Goal: Find contact information: Find contact information

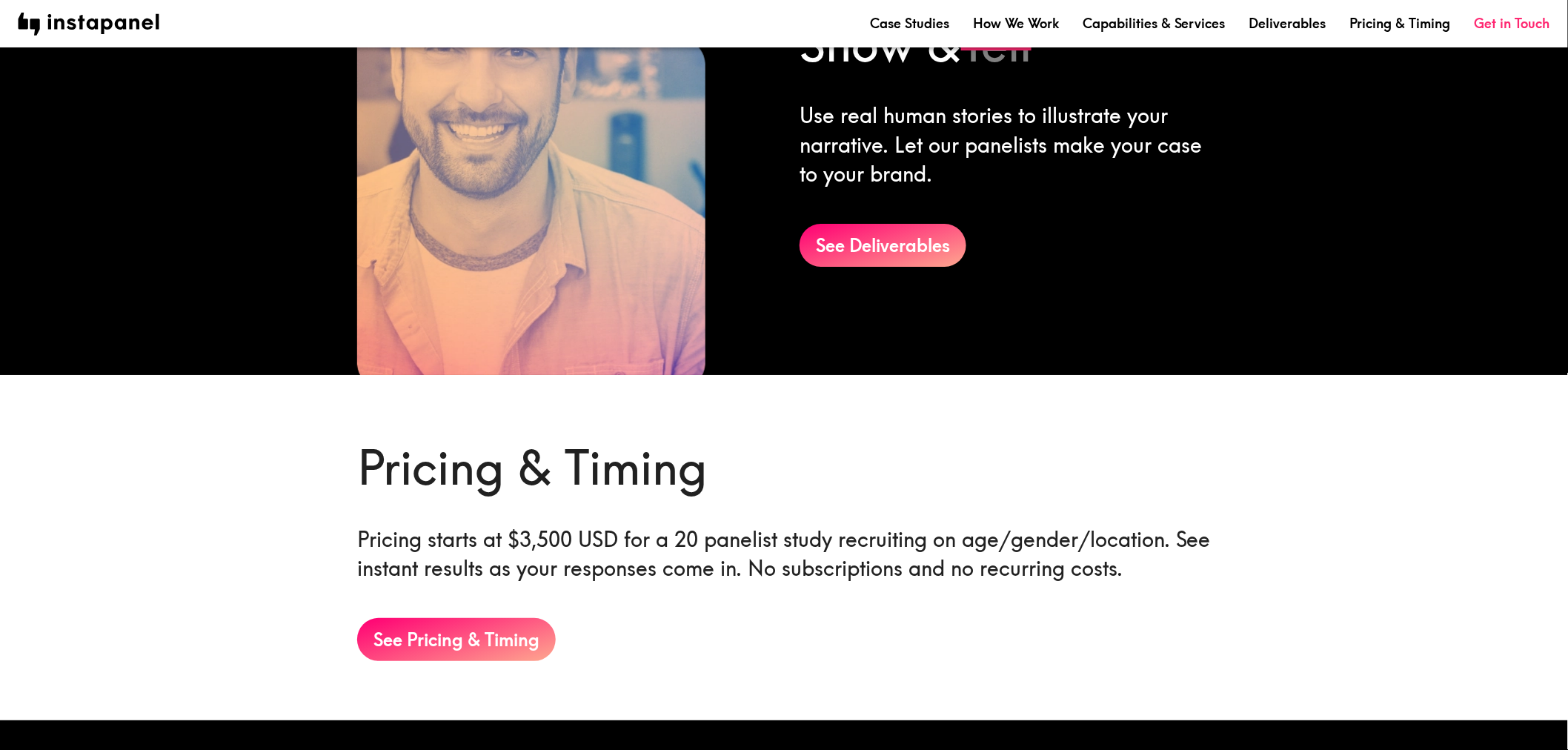
scroll to position [2227, 0]
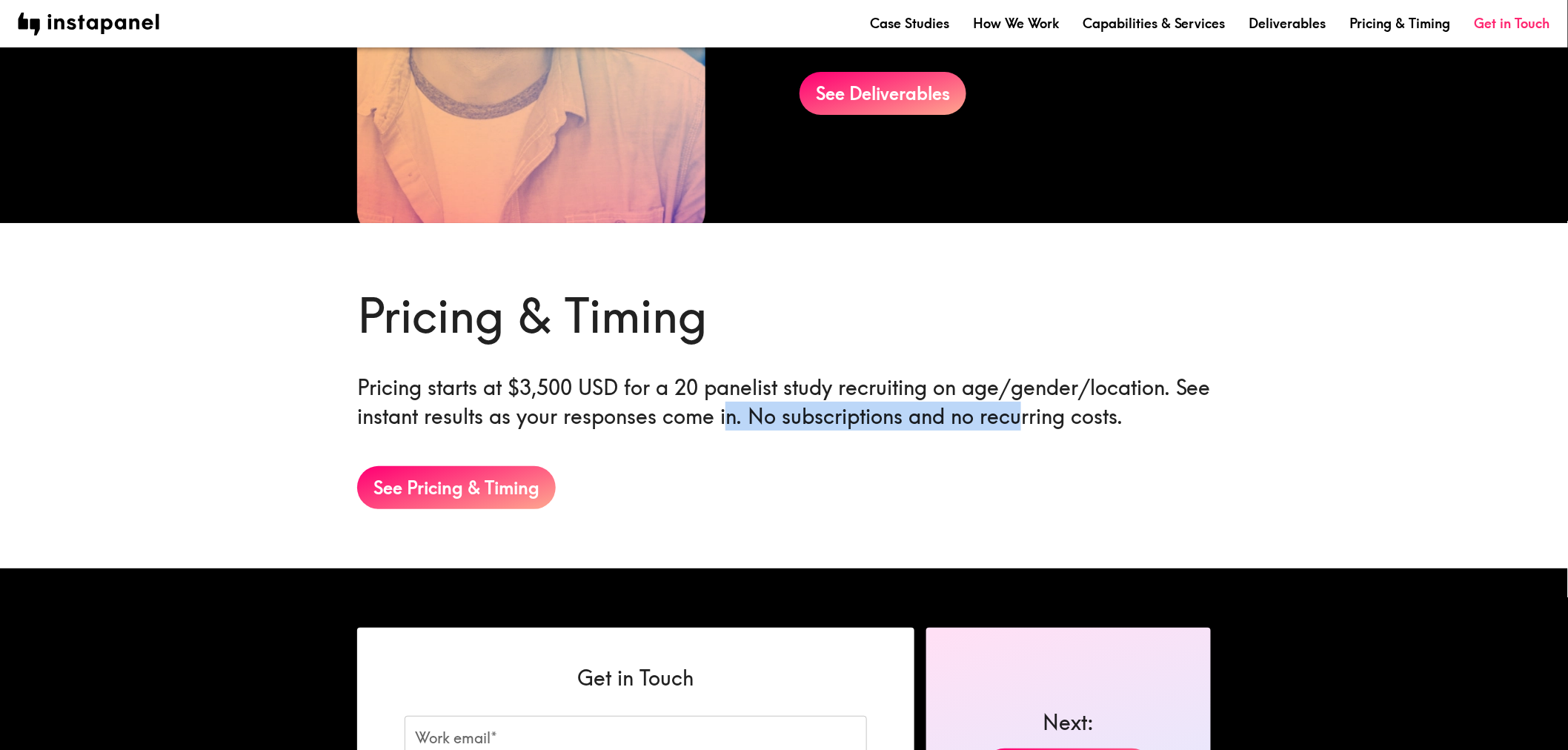
drag, startPoint x: 790, startPoint y: 397, endPoint x: 1057, endPoint y: 420, distance: 268.0
click at [1057, 420] on h6 "Pricing starts at $3,500 USD for a 20 panelist study recruiting on age/gender/l…" at bounding box center [784, 402] width 854 height 58
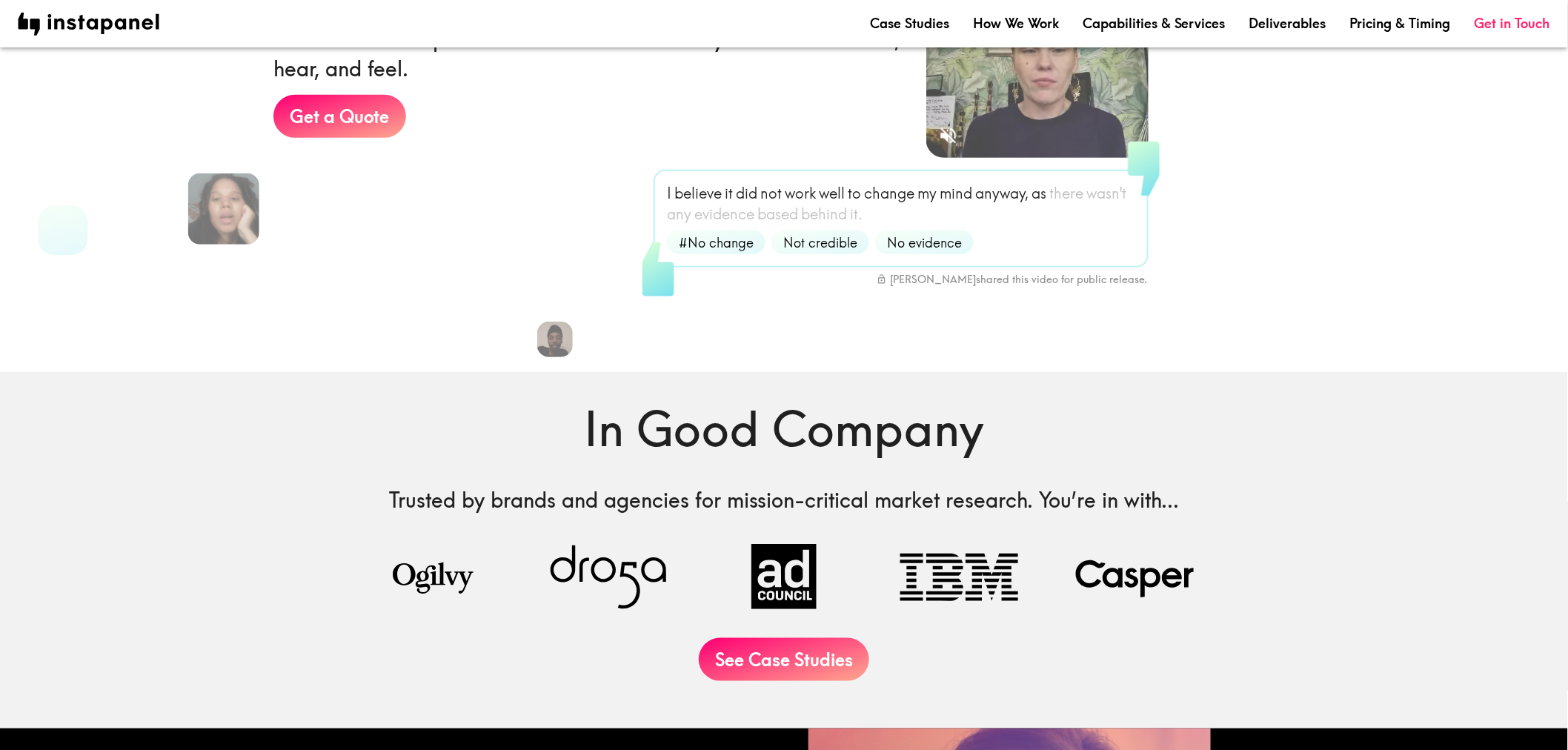
scroll to position [0, 0]
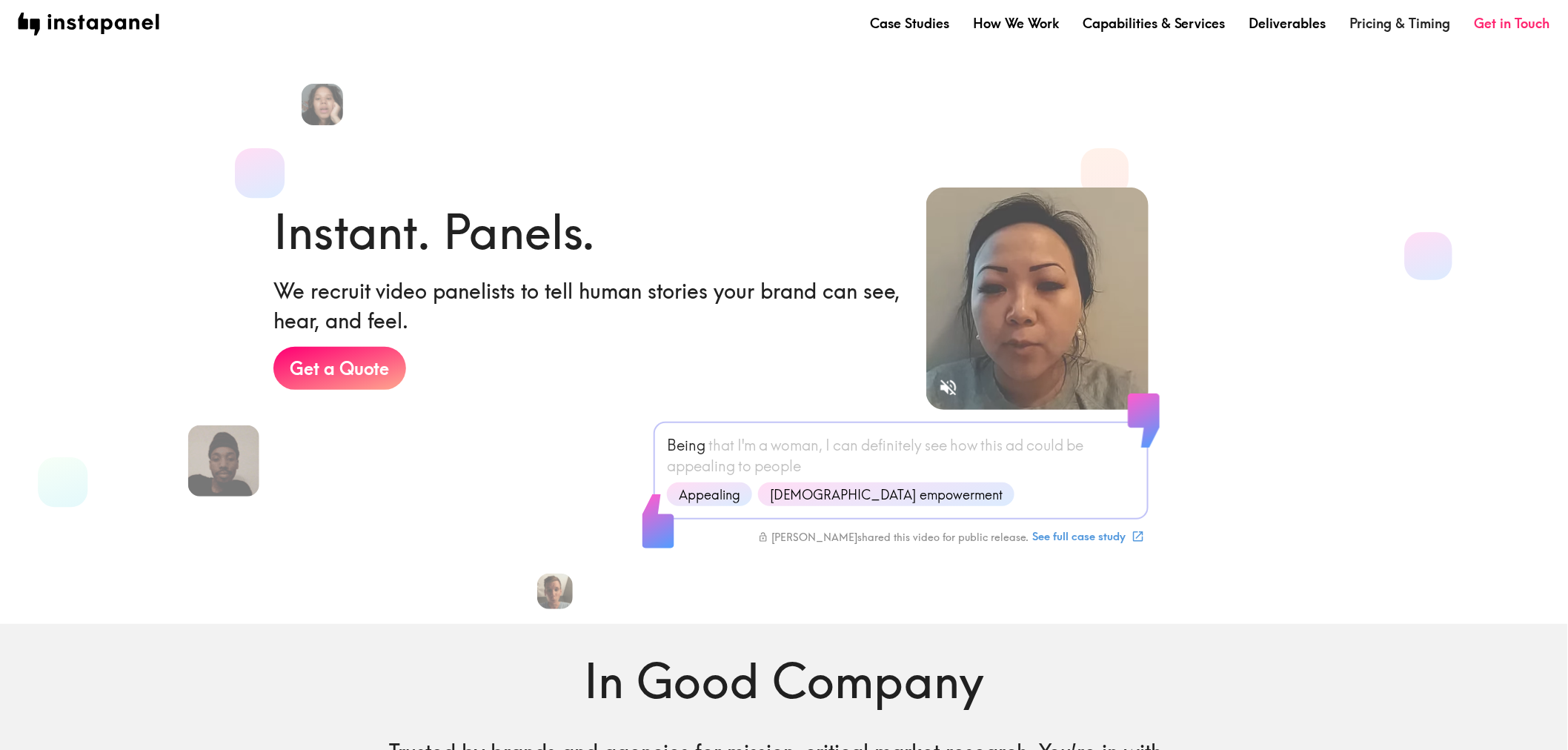
click at [1413, 25] on link "Pricing & Timing" at bounding box center [1400, 23] width 100 height 19
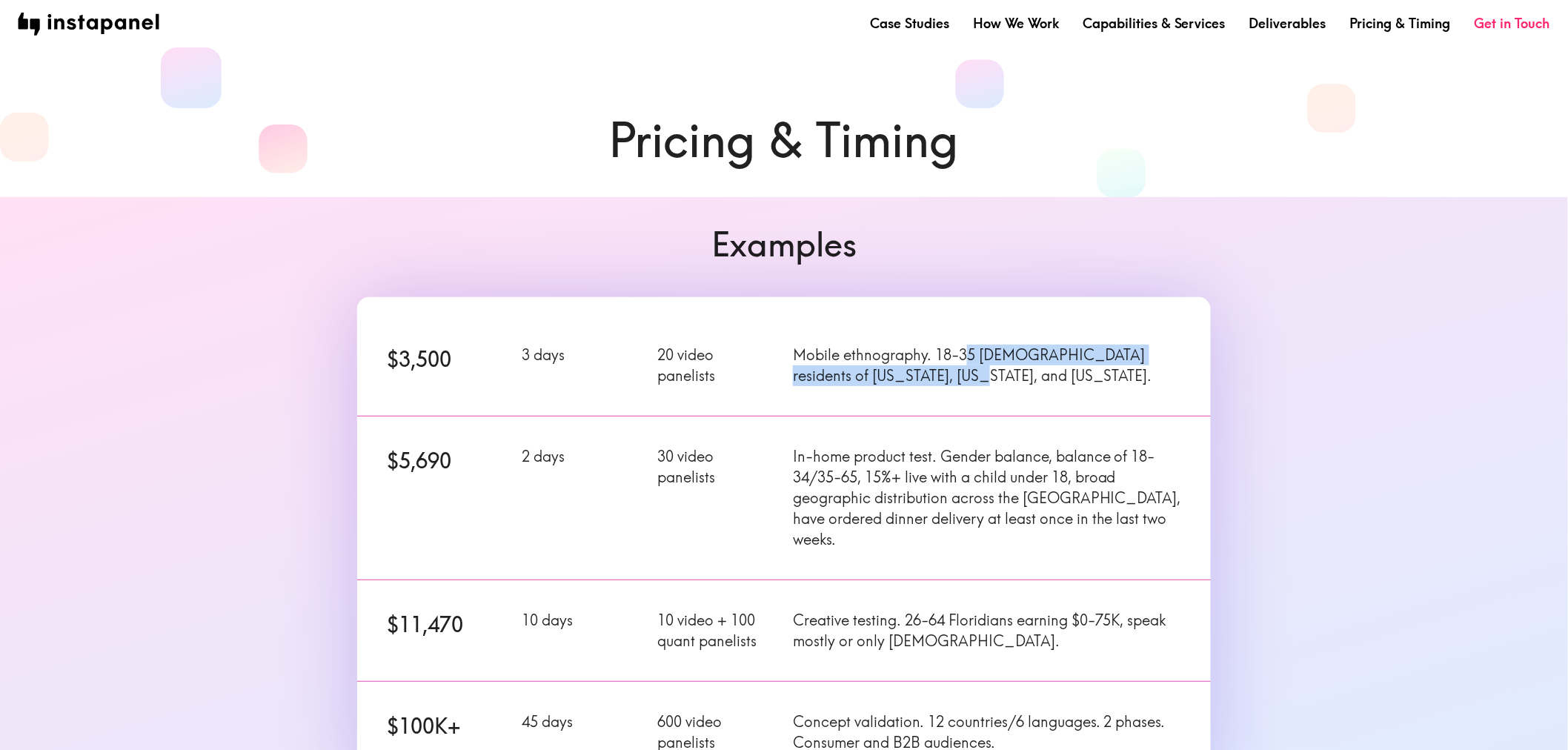
drag, startPoint x: 966, startPoint y: 347, endPoint x: 1119, endPoint y: 393, distance: 159.8
click at [1119, 393] on div "$3,500 3 days 20 video panelists Mobile ethnography. 18-35 [DEMOGRAPHIC_DATA] r…" at bounding box center [775, 356] width 871 height 118
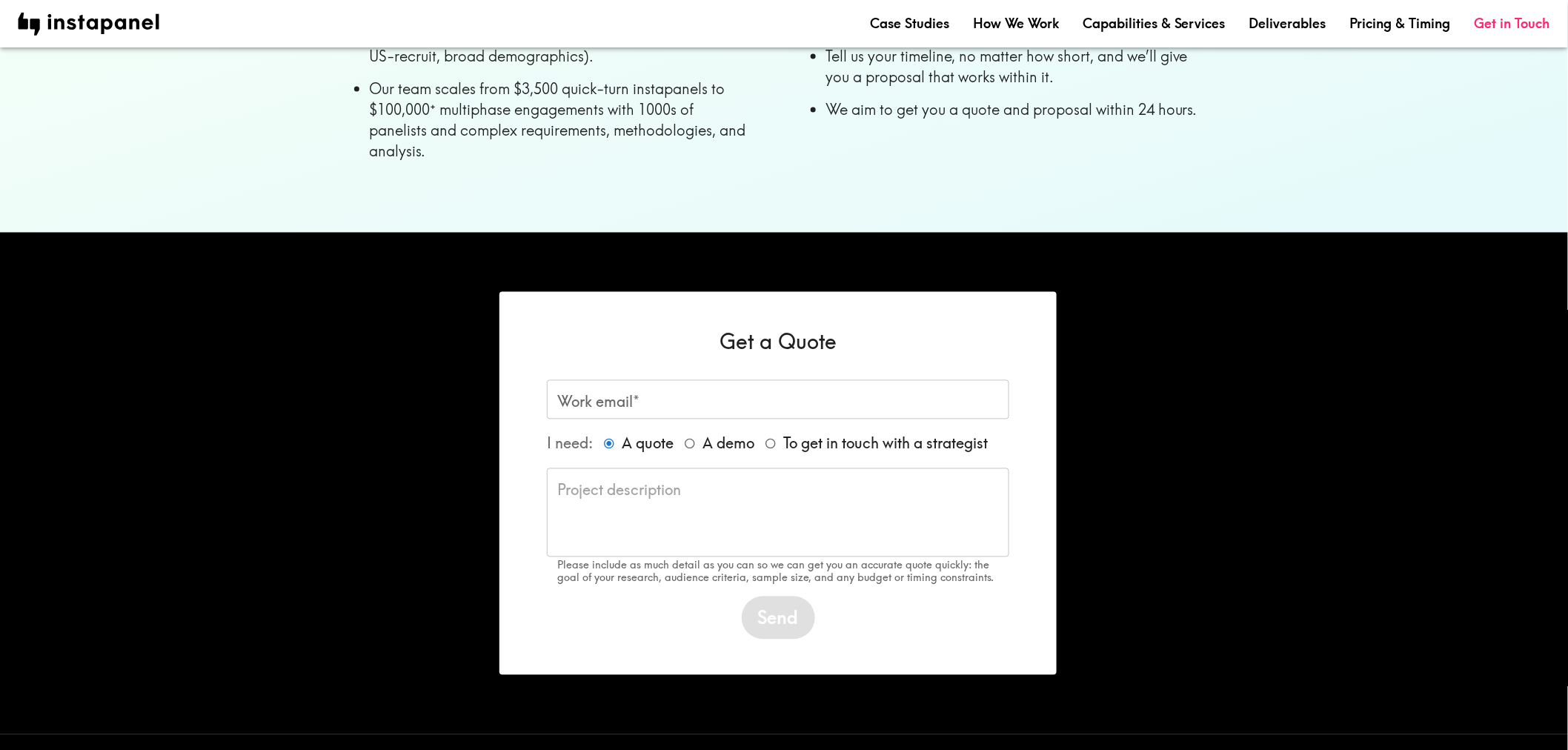
scroll to position [1027, 0]
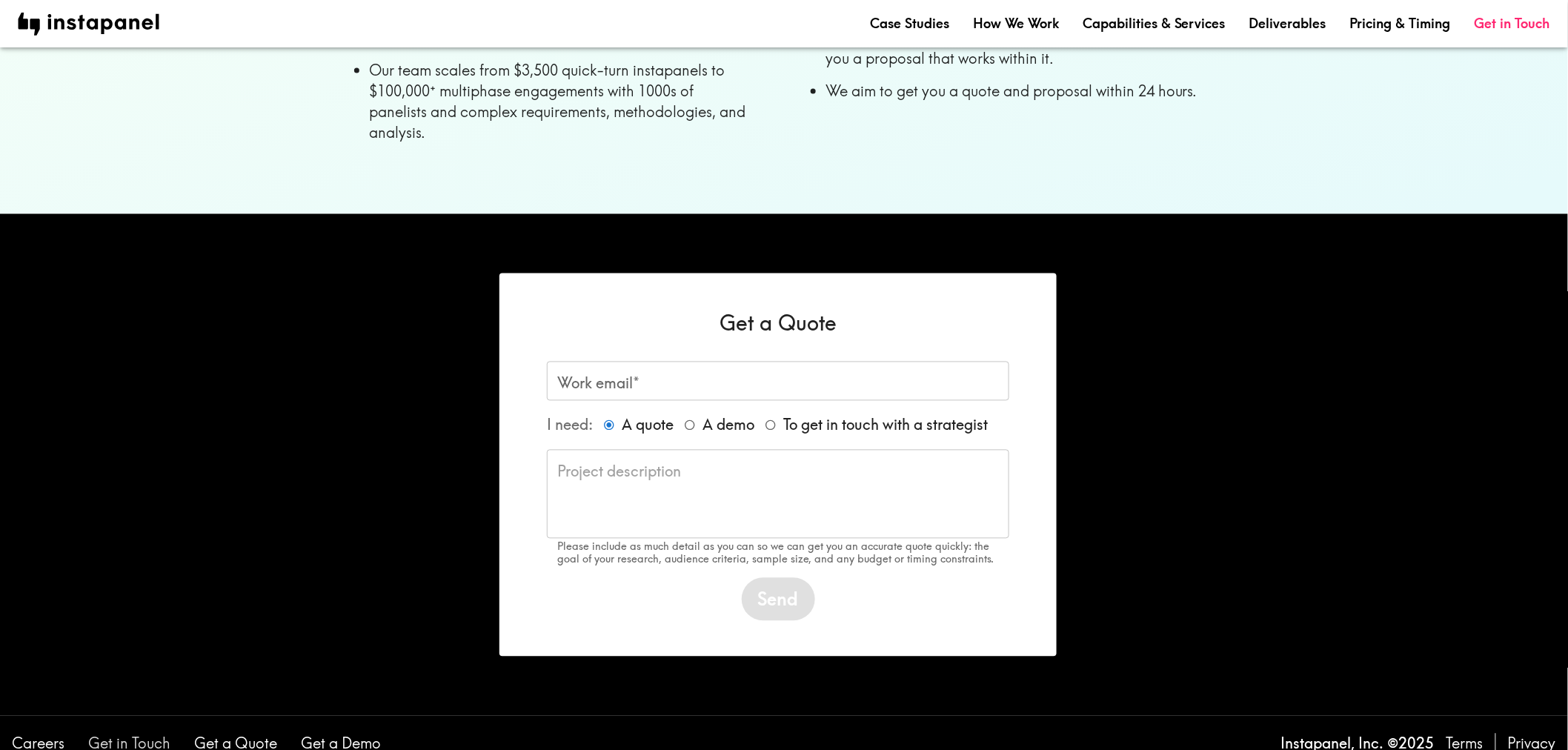
click at [149, 734] on link "Get in Touch" at bounding box center [129, 743] width 82 height 20
